Goal: Task Accomplishment & Management: Manage account settings

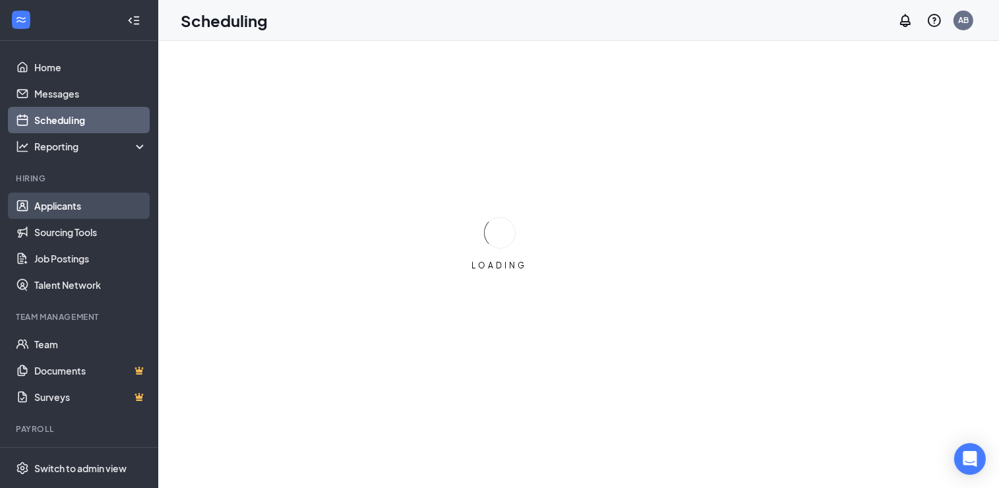
click at [104, 204] on link "Applicants" at bounding box center [90, 206] width 113 height 26
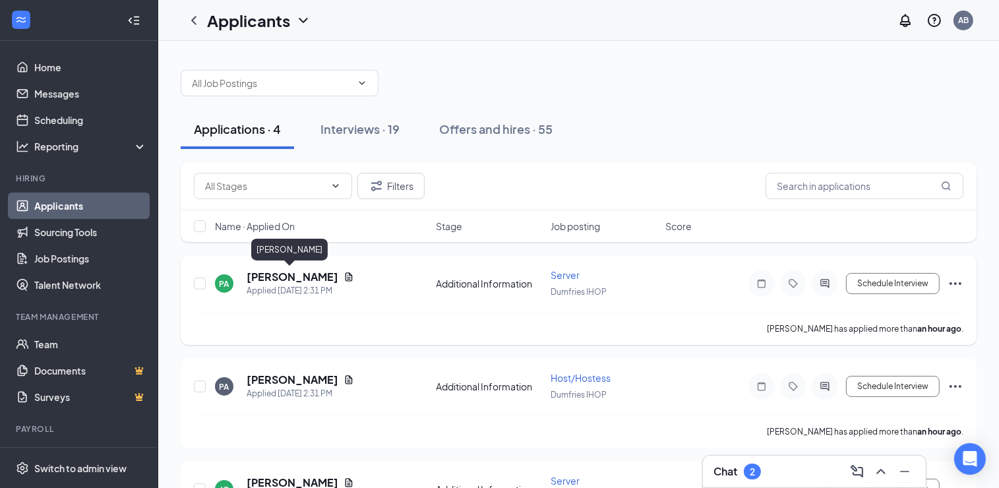
click at [302, 276] on h5 "[PERSON_NAME]" at bounding box center [293, 277] width 92 height 15
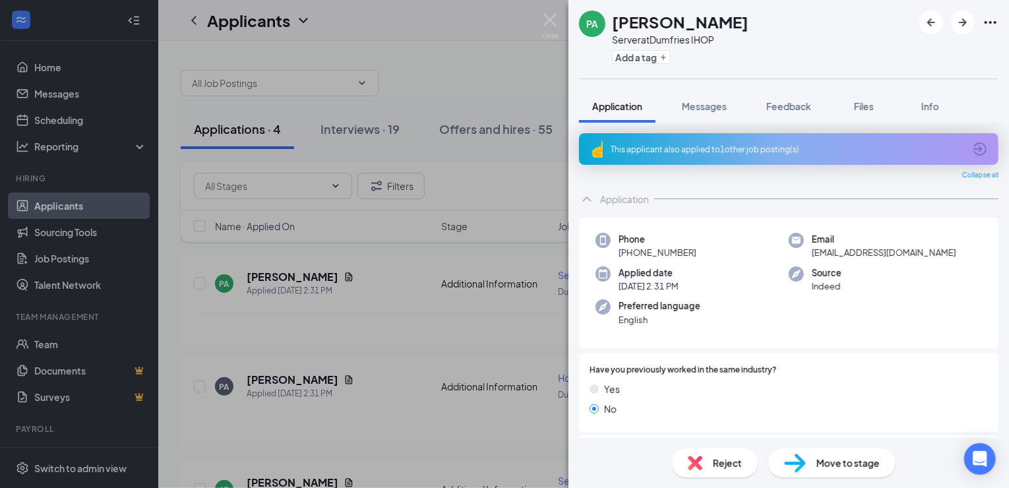
click at [412, 326] on div "PA [PERSON_NAME] Server at Dumfries IHOP Add a tag Application Messages Feedbac…" at bounding box center [504, 244] width 1009 height 488
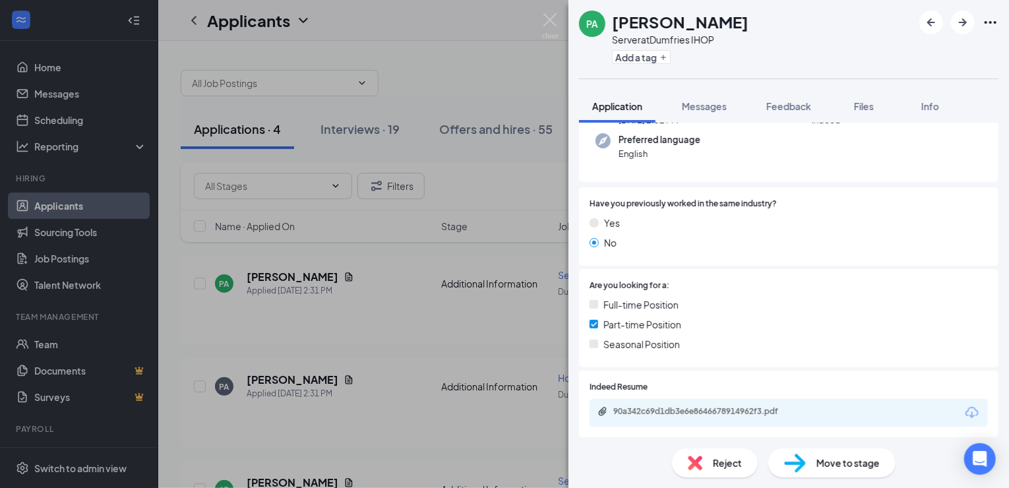
scroll to position [284, 0]
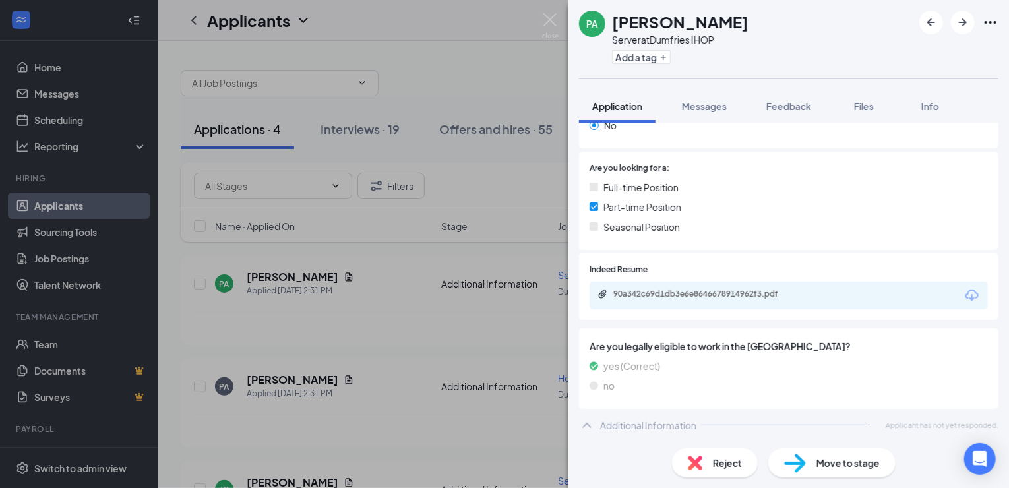
click at [404, 337] on div "PA [PERSON_NAME] Server at Dumfries IHOP Add a tag Application Messages Feedbac…" at bounding box center [504, 244] width 1009 height 488
click at [848, 460] on span "Move to stage" at bounding box center [847, 463] width 63 height 15
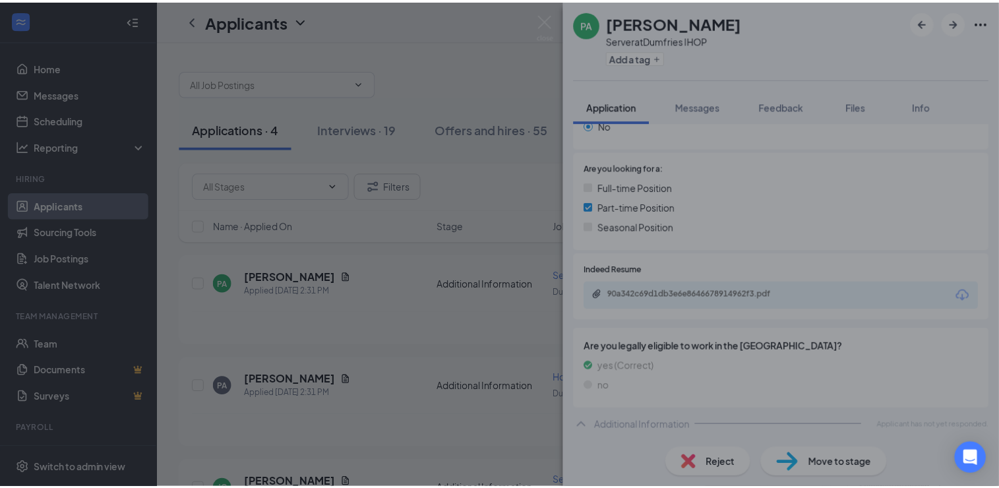
scroll to position [278, 0]
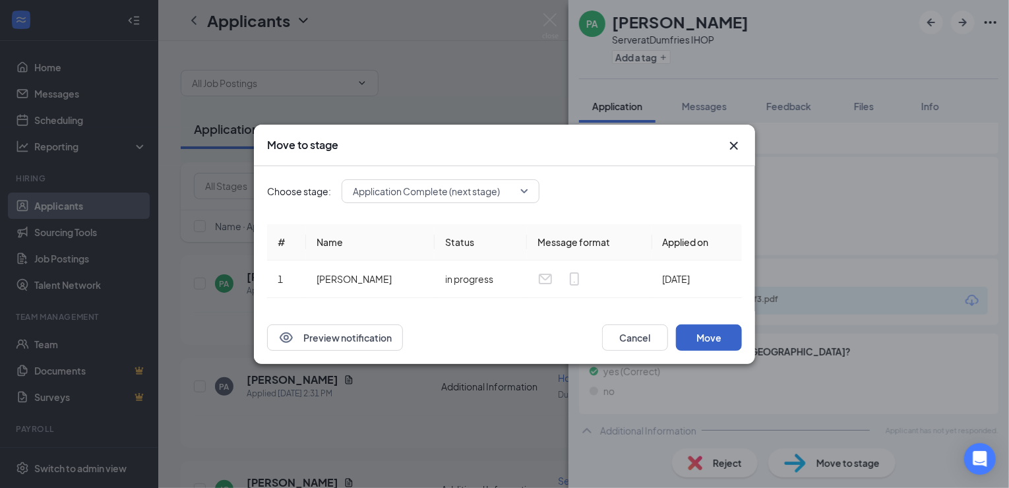
click at [719, 340] on button "Move" at bounding box center [709, 337] width 66 height 26
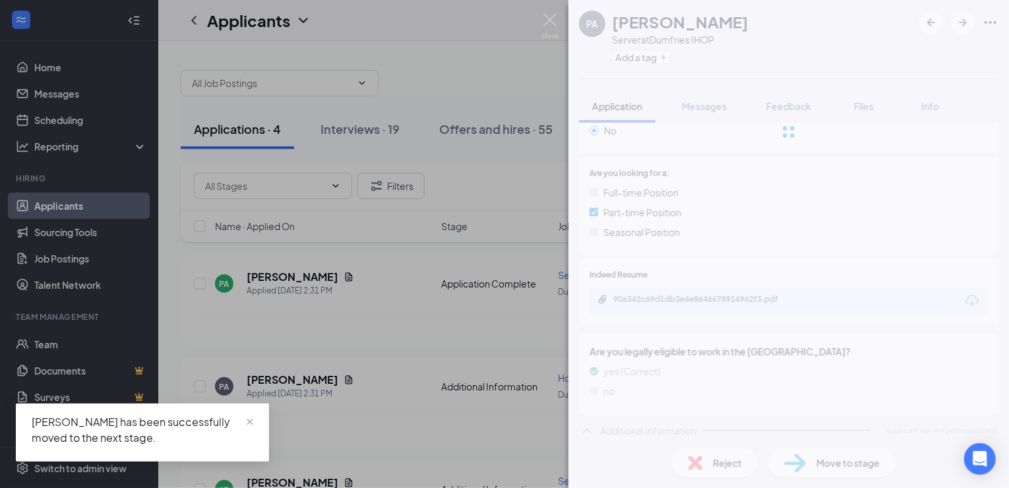
click at [525, 194] on div "PA [PERSON_NAME] Server at Dumfries IHOP Add a tag Application Messages Feedbac…" at bounding box center [504, 244] width 1009 height 488
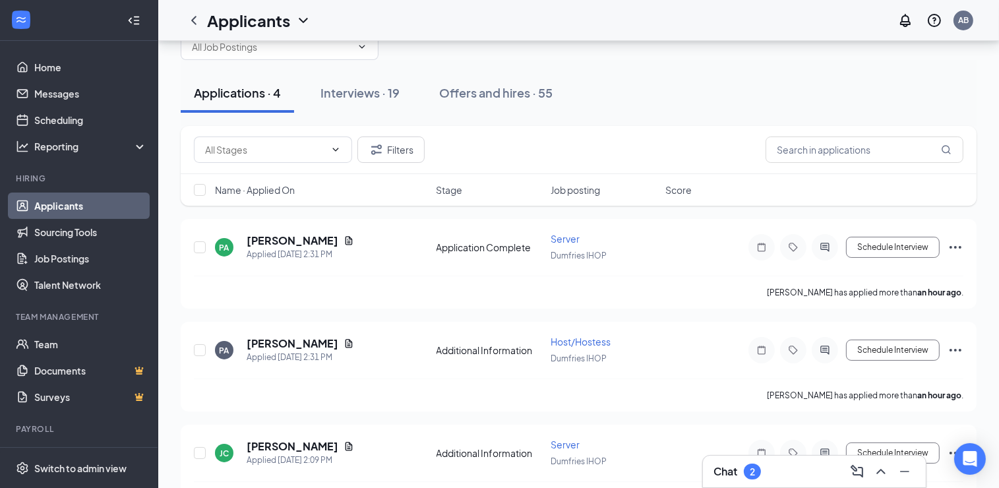
scroll to position [32, 0]
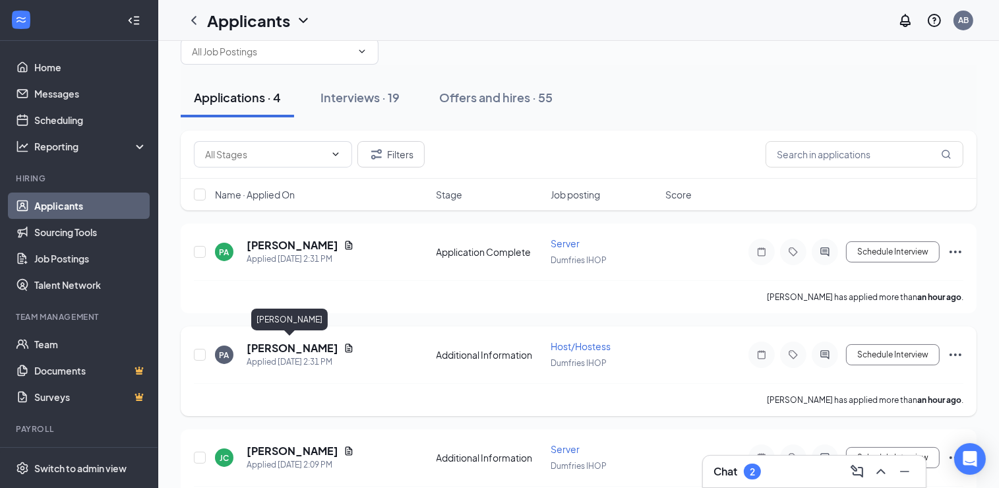
click at [277, 349] on h5 "[PERSON_NAME]" at bounding box center [293, 348] width 92 height 15
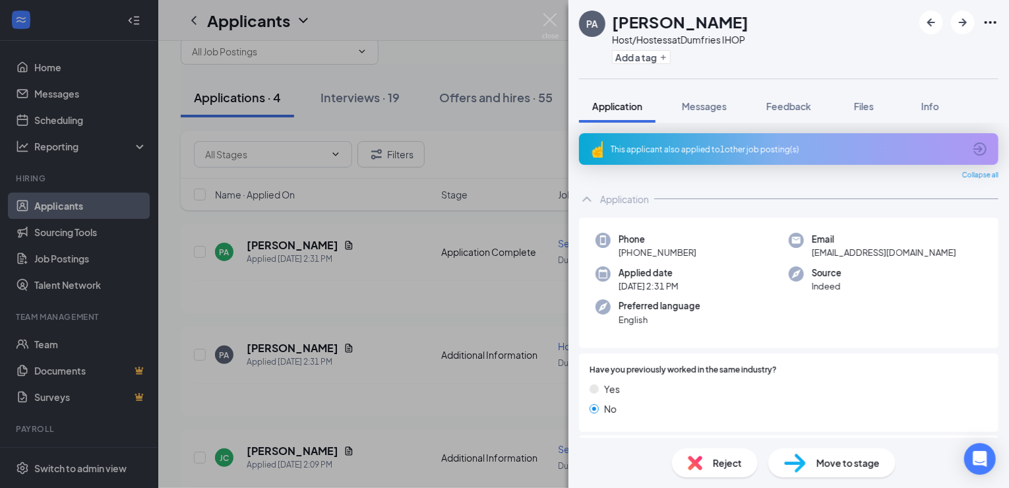
click at [731, 464] on span "Reject" at bounding box center [727, 463] width 29 height 15
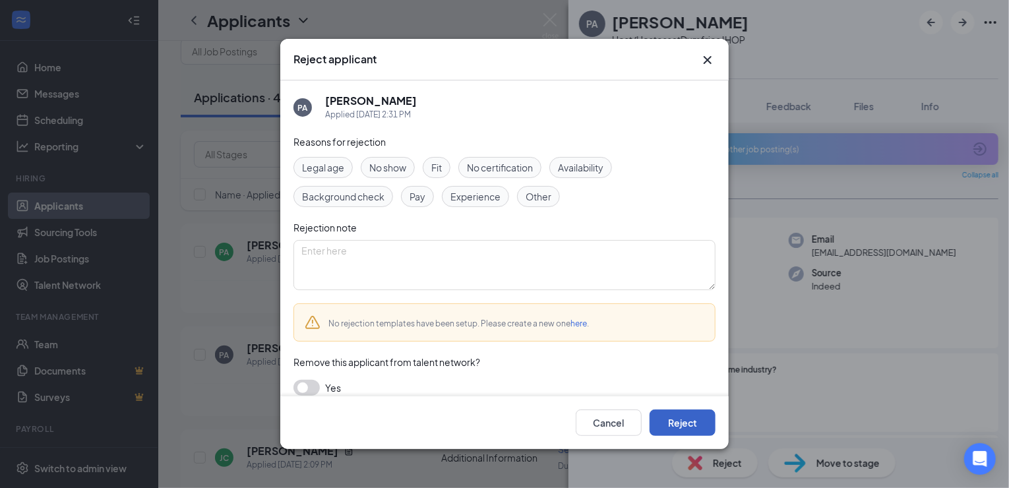
click at [705, 425] on button "Reject" at bounding box center [682, 422] width 66 height 26
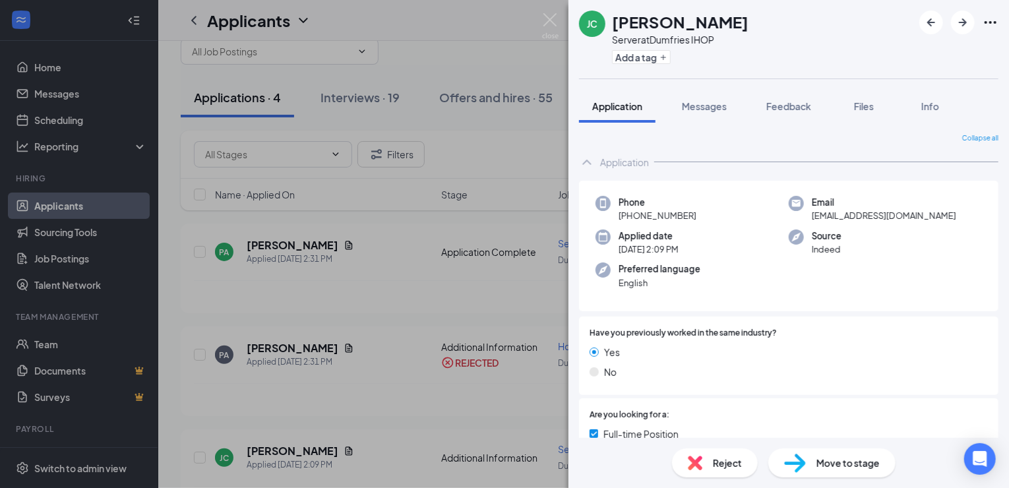
click at [520, 284] on div "[PERSON_NAME] Server at Dumfries IHOP Add a tag Application Messages Feedback F…" at bounding box center [504, 244] width 1009 height 488
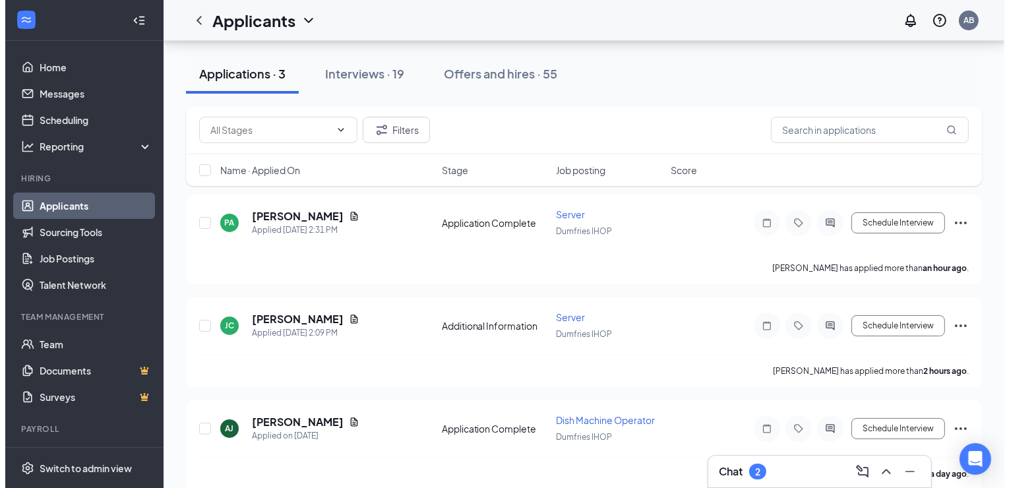
scroll to position [74, 0]
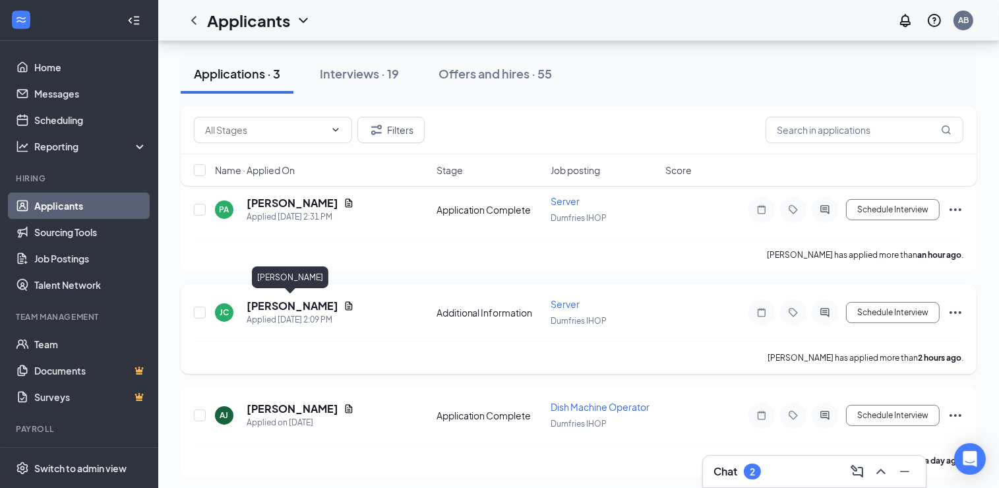
click at [295, 305] on h5 "[PERSON_NAME]" at bounding box center [293, 306] width 92 height 15
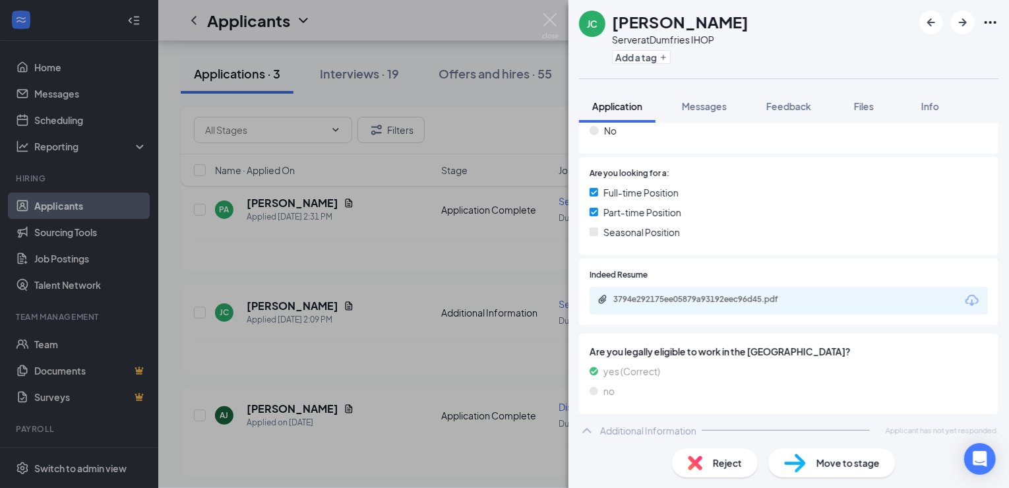
scroll to position [247, 0]
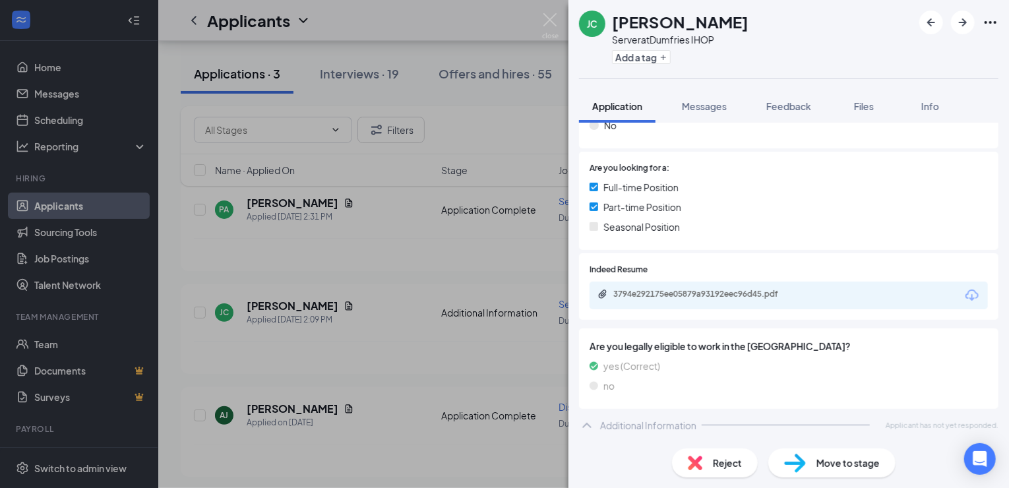
click at [841, 461] on span "Move to stage" at bounding box center [847, 463] width 63 height 15
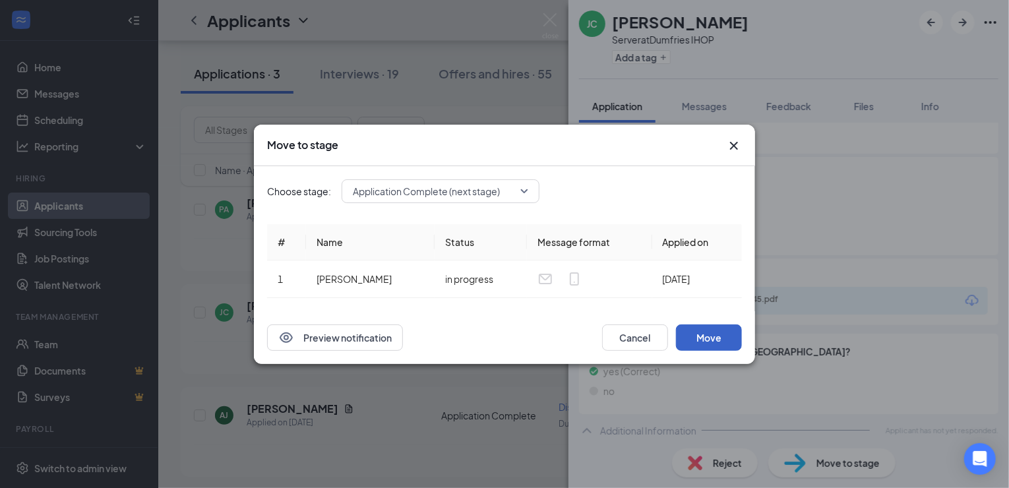
click at [719, 345] on button "Move" at bounding box center [709, 337] width 66 height 26
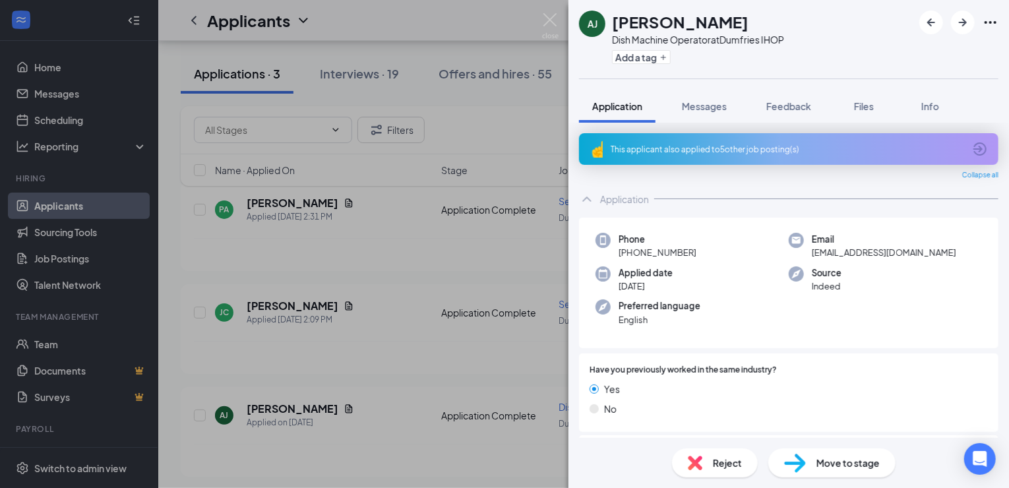
click at [727, 462] on span "Reject" at bounding box center [727, 463] width 29 height 15
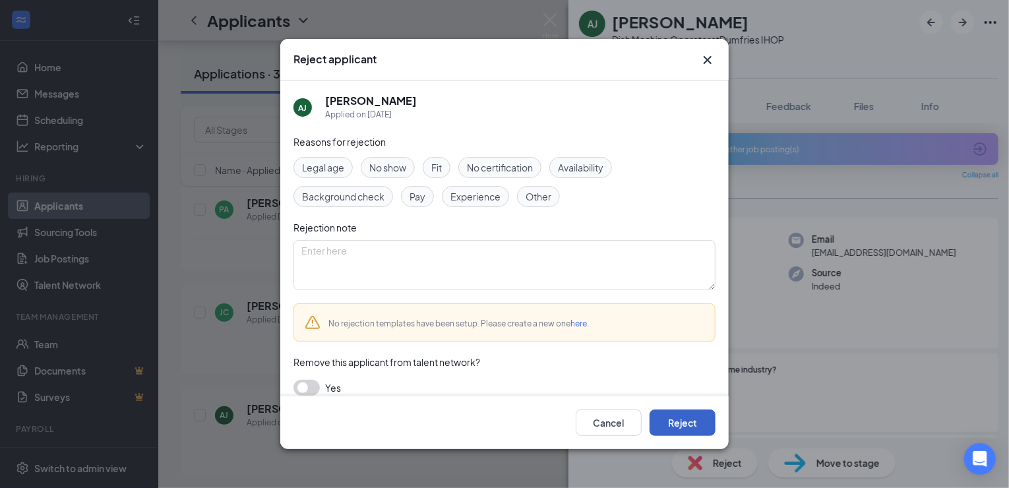
click at [680, 427] on button "Reject" at bounding box center [682, 422] width 66 height 26
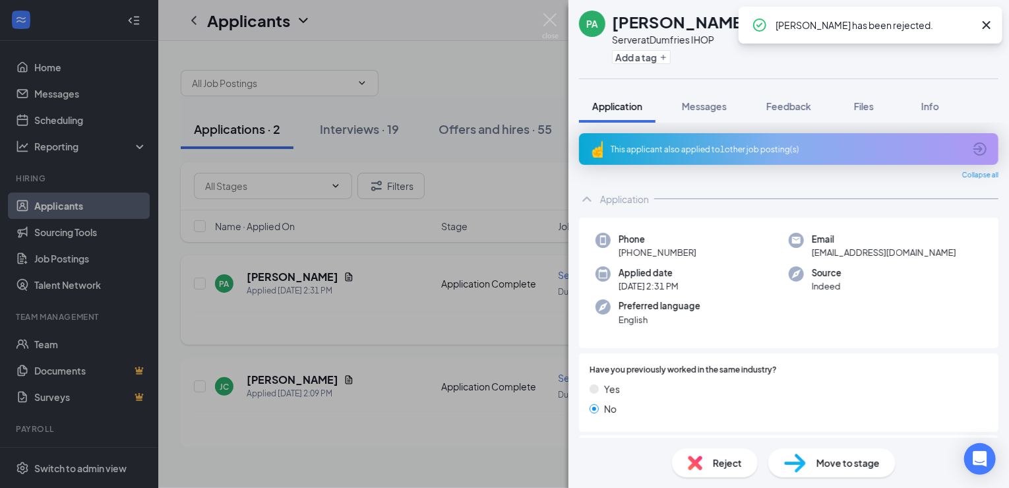
drag, startPoint x: 405, startPoint y: 345, endPoint x: 408, endPoint y: 334, distance: 11.7
click at [405, 344] on div "PA [PERSON_NAME] Server at Dumfries IHOP Add a tag Application Messages Feedbac…" at bounding box center [504, 244] width 1009 height 488
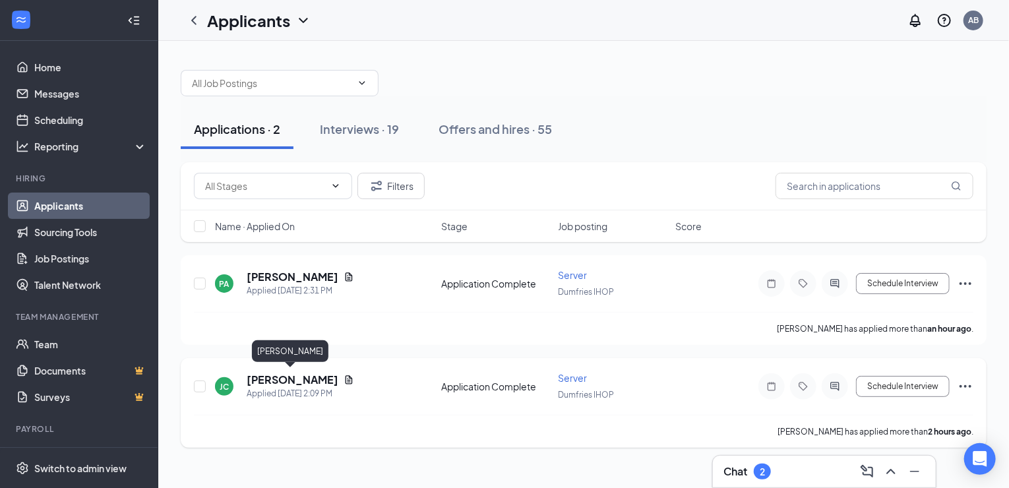
click at [306, 377] on h5 "[PERSON_NAME]" at bounding box center [293, 380] width 92 height 15
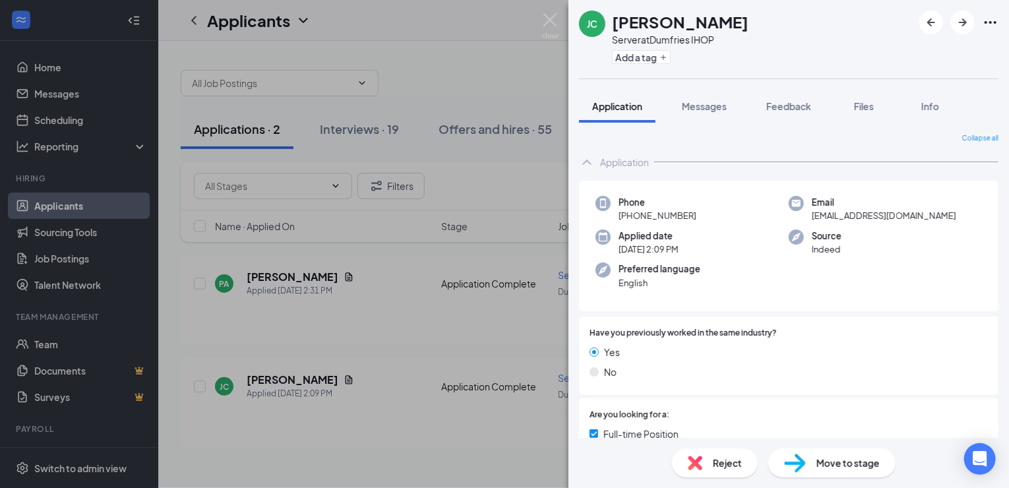
click at [839, 468] on span "Move to stage" at bounding box center [847, 463] width 63 height 15
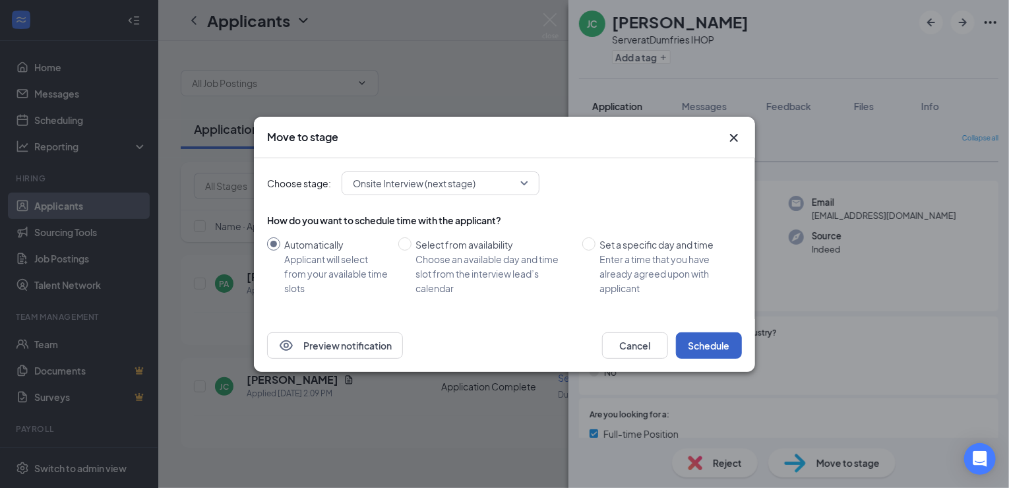
click at [703, 339] on button "Schedule" at bounding box center [709, 345] width 66 height 26
